Goal: Task Accomplishment & Management: Manage account settings

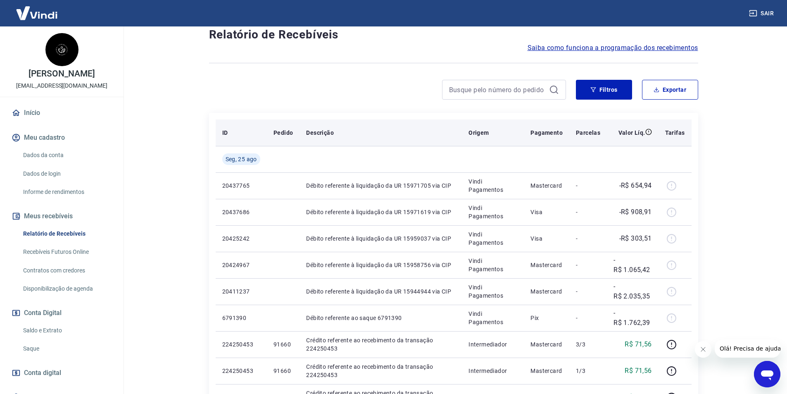
scroll to position [83, 0]
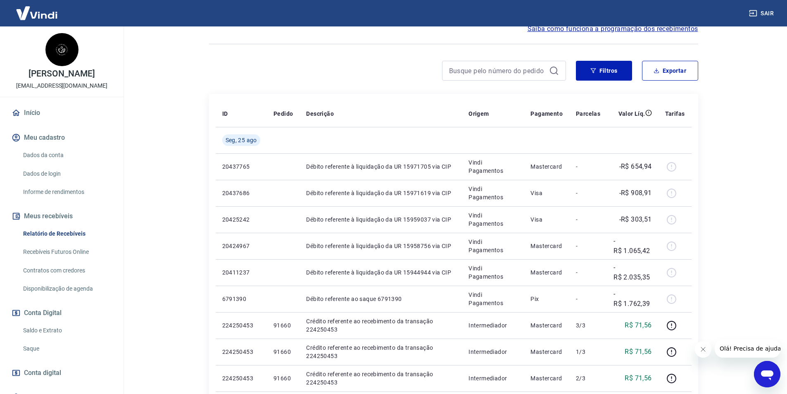
click at [703, 350] on icon "Fechar mensagem da empresa" at bounding box center [702, 349] width 7 height 7
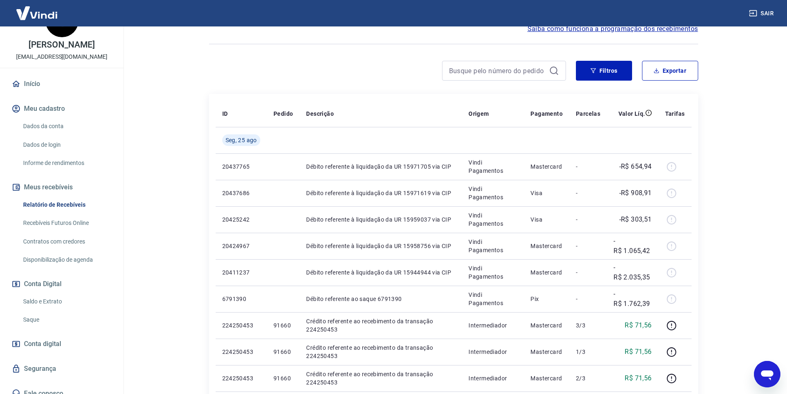
scroll to position [38, 0]
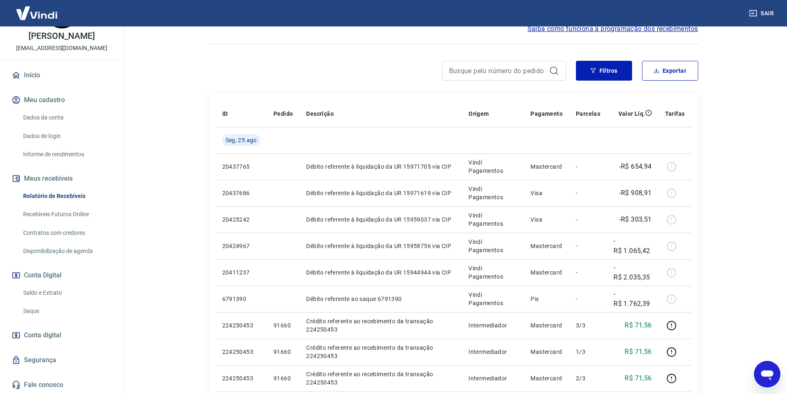
click at [57, 308] on link "Saque" at bounding box center [67, 310] width 94 height 17
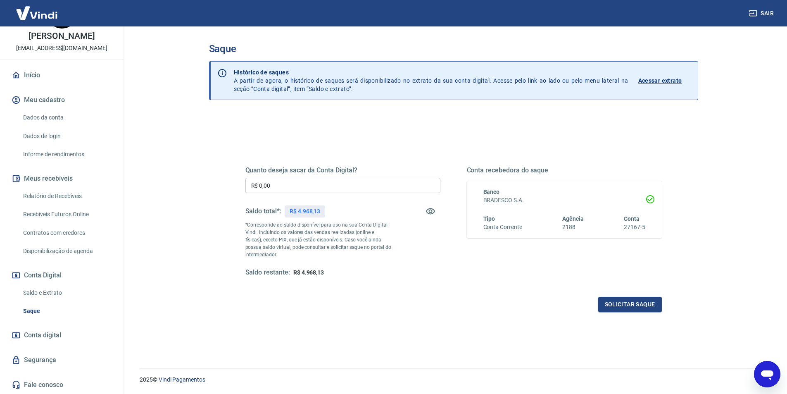
click at [358, 175] on div "Quanto deseja sacar da Conta Digital? R$ 0,00 ​ Saldo total*: R$ 4.968,13 *Corr…" at bounding box center [342, 221] width 195 height 111
click at [360, 183] on input "R$ 0,00" at bounding box center [342, 185] width 195 height 15
type input "R$ 4.968,13"
click at [612, 307] on button "Solicitar saque" at bounding box center [630, 304] width 64 height 15
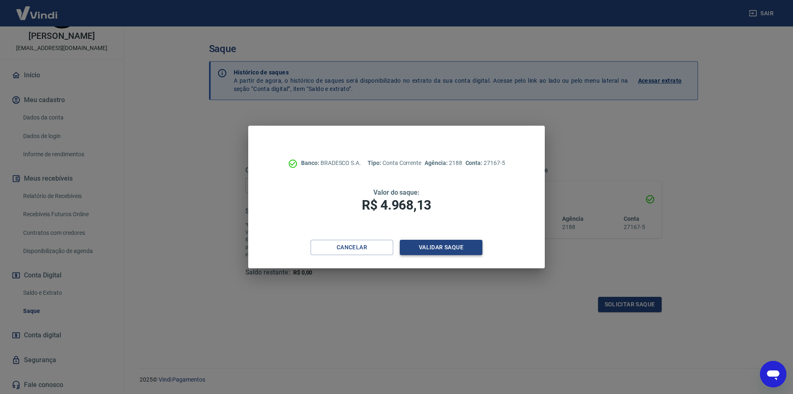
click at [454, 252] on button "Validar saque" at bounding box center [441, 247] width 83 height 15
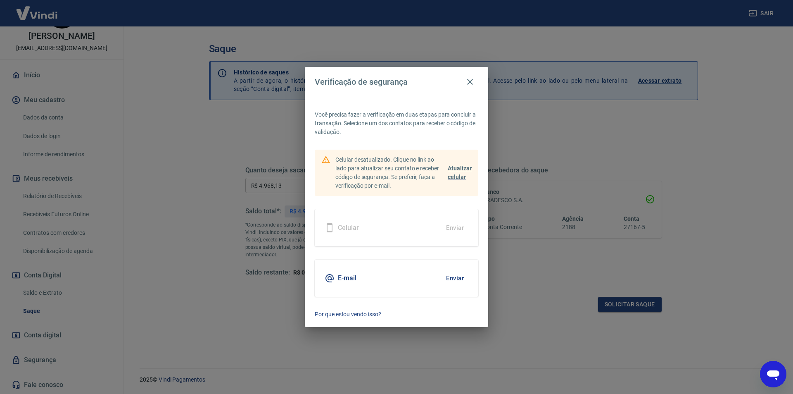
click at [449, 277] on button "Enviar" at bounding box center [455, 277] width 27 height 17
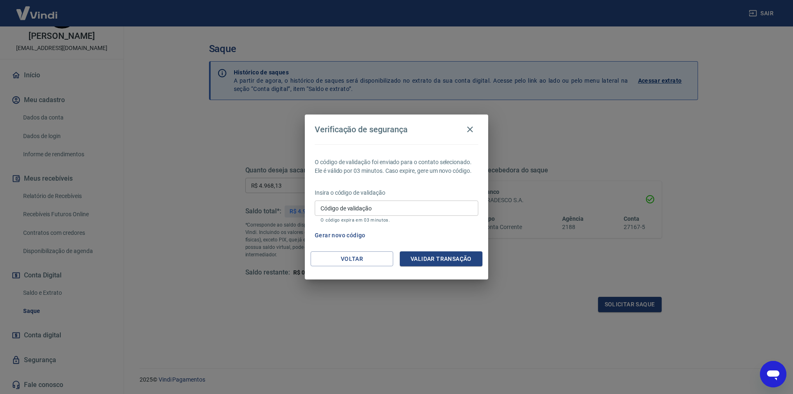
click at [355, 211] on input "Código de validação" at bounding box center [397, 207] width 164 height 15
type input "178225"
click at [427, 255] on button "Validar transação" at bounding box center [441, 258] width 83 height 15
